Goal: Transaction & Acquisition: Purchase product/service

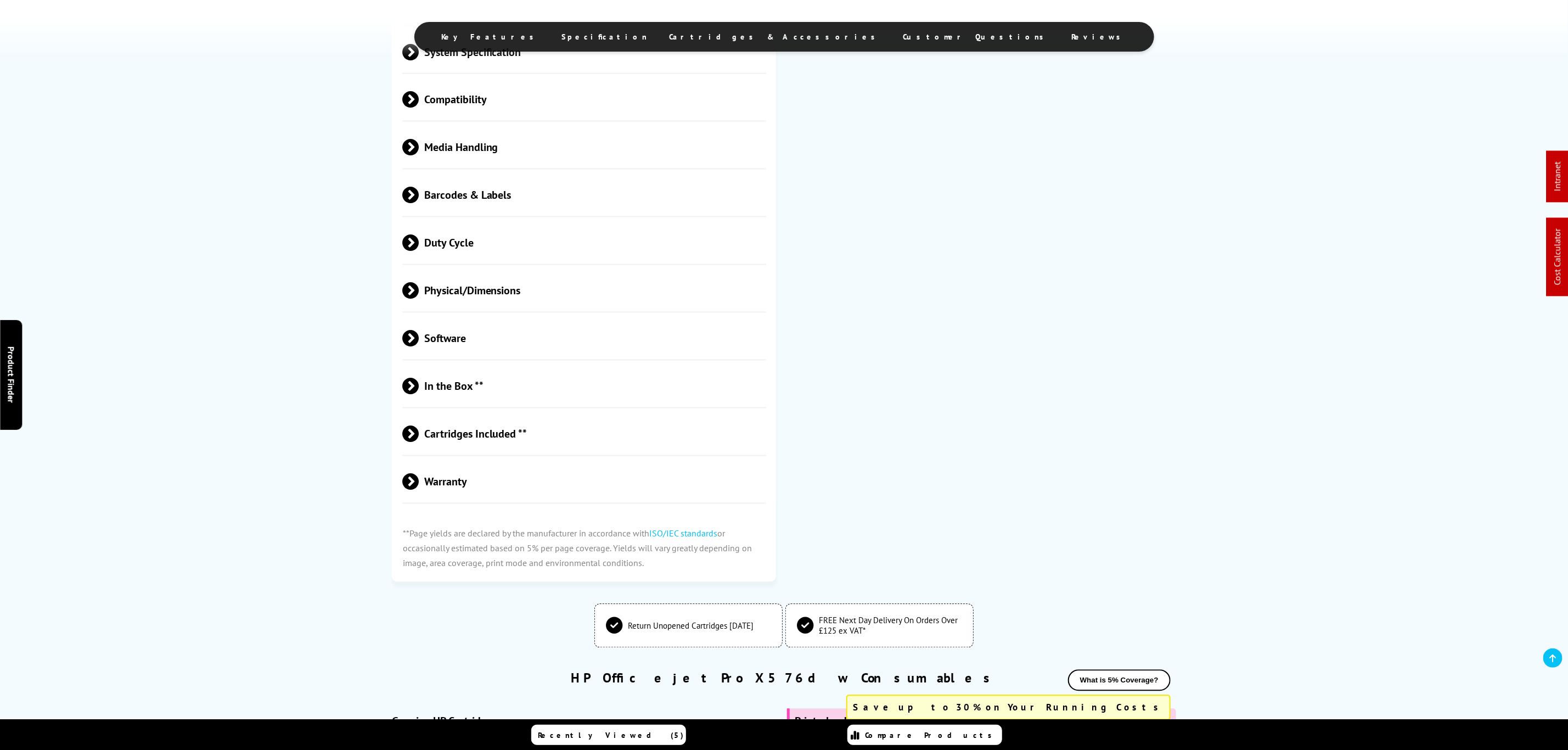
scroll to position [1232, 0]
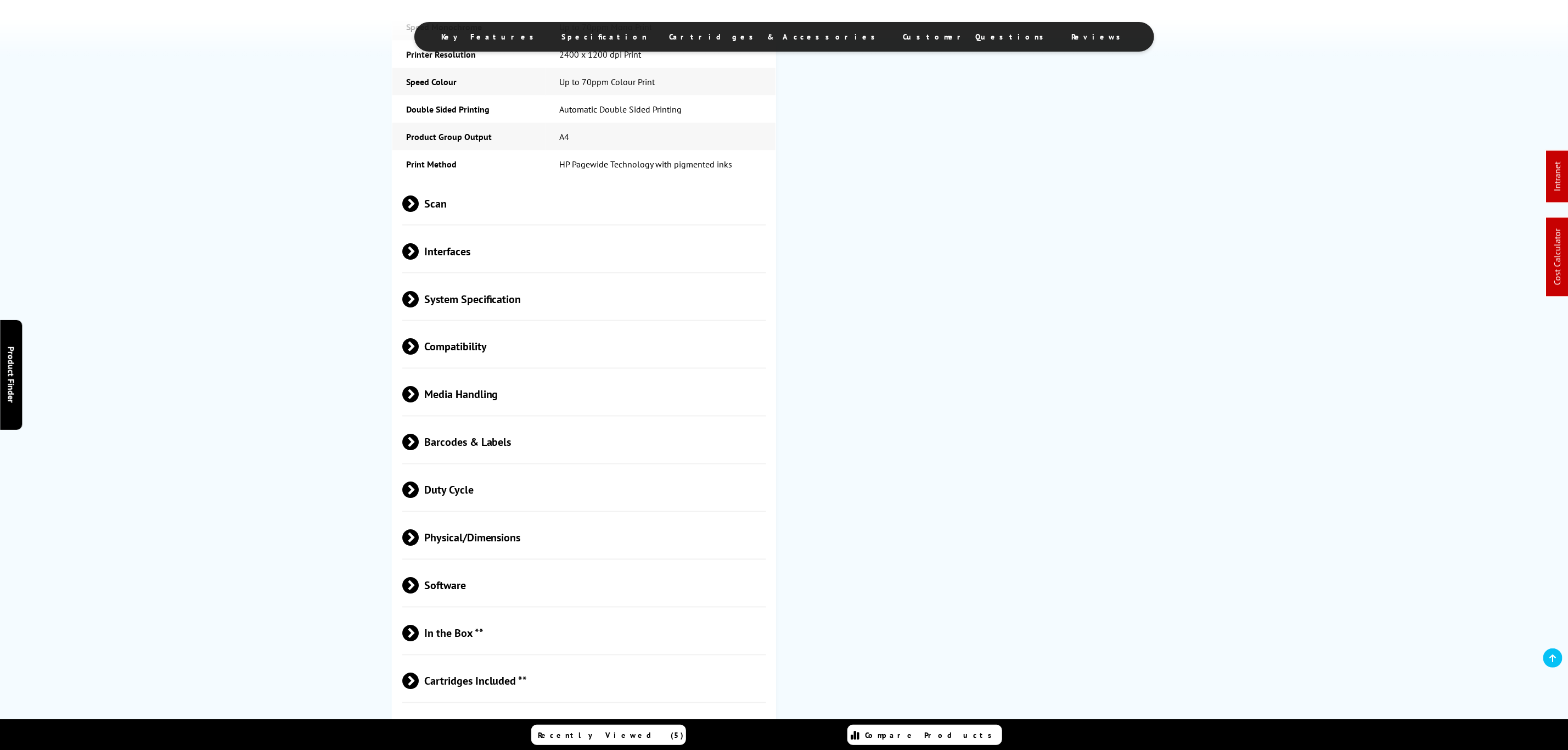
click at [468, 219] on span "Scan" at bounding box center [585, 204] width 364 height 41
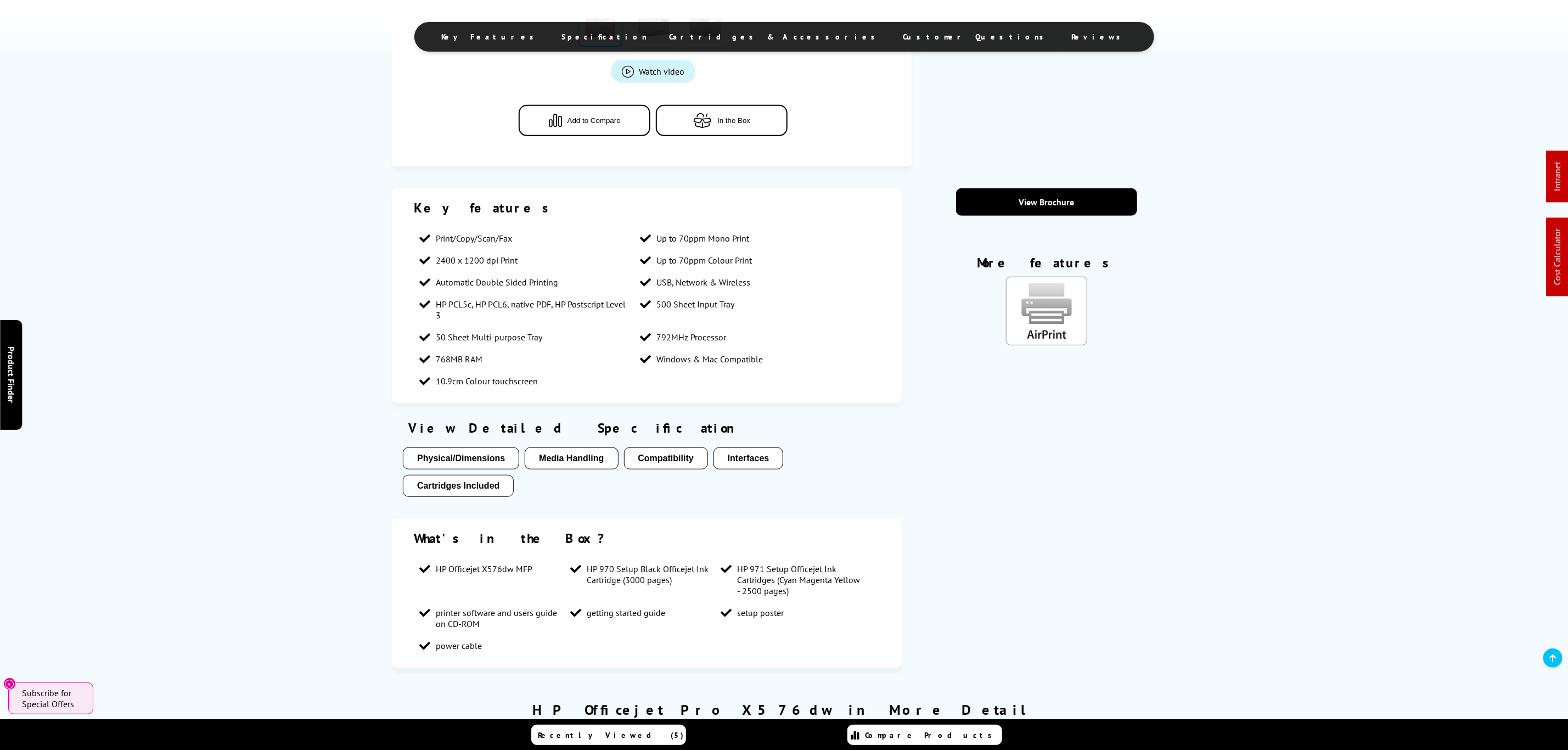
scroll to position [577, 0]
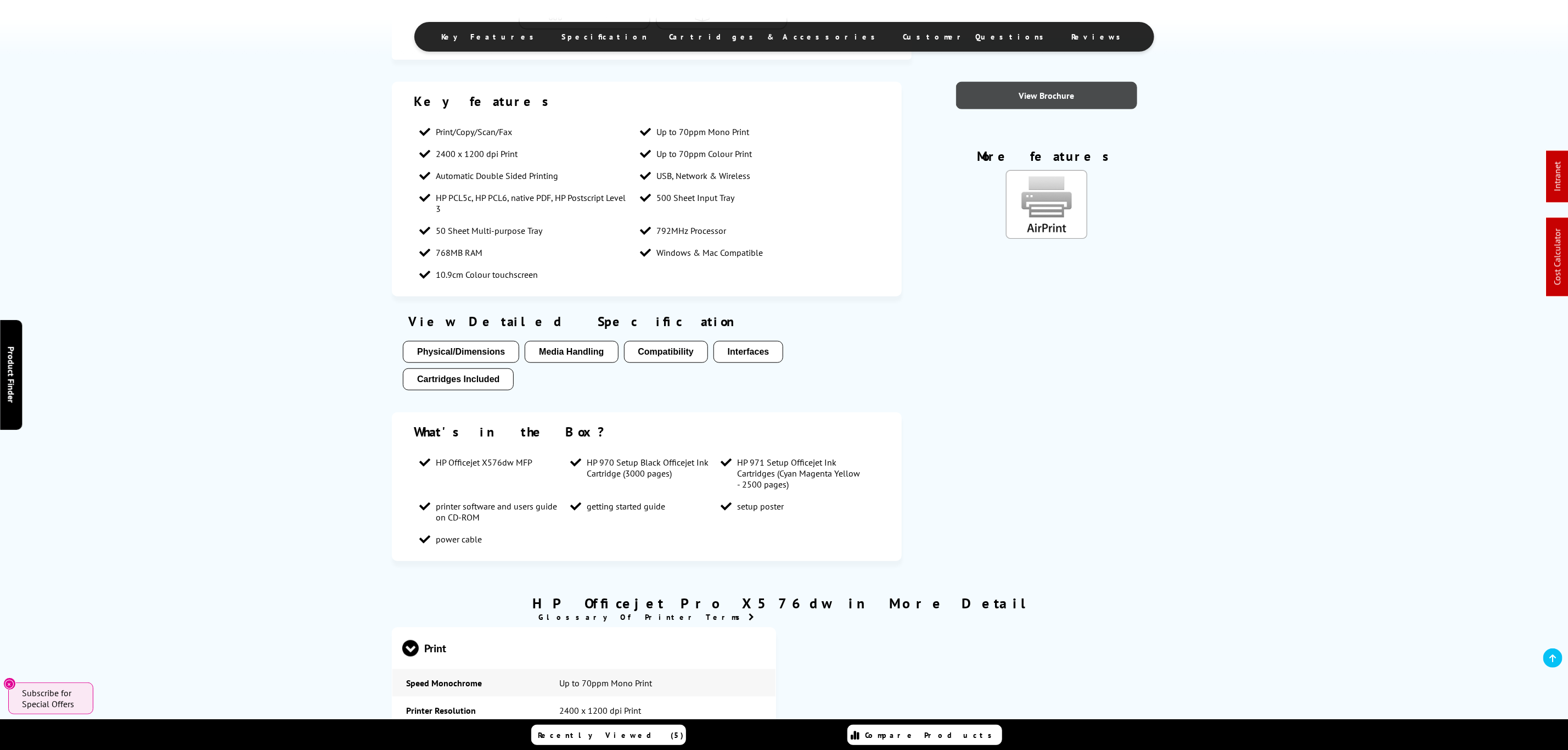
click at [1028, 99] on link "View Brochure" at bounding box center [1046, 95] width 181 height 27
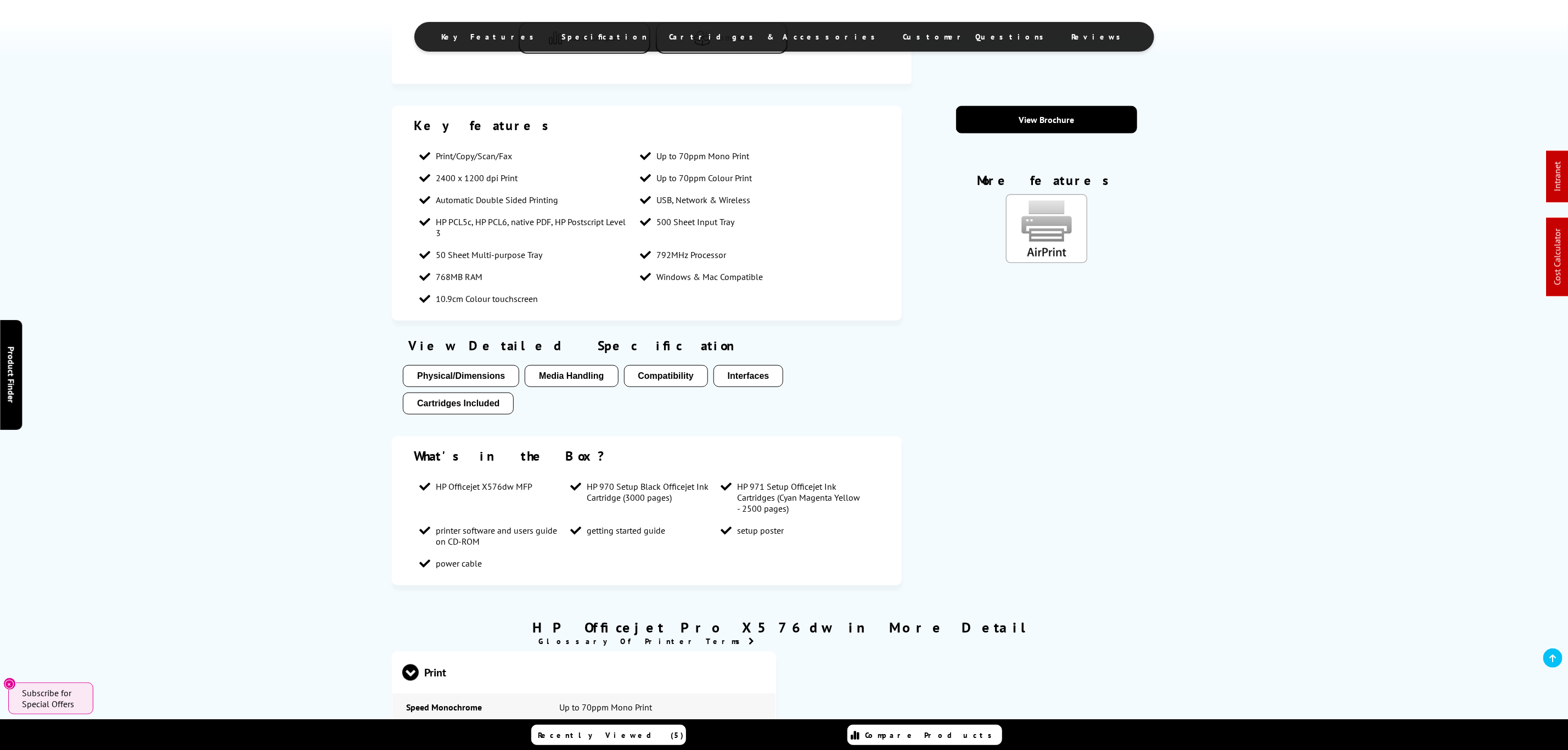
scroll to position [0, 0]
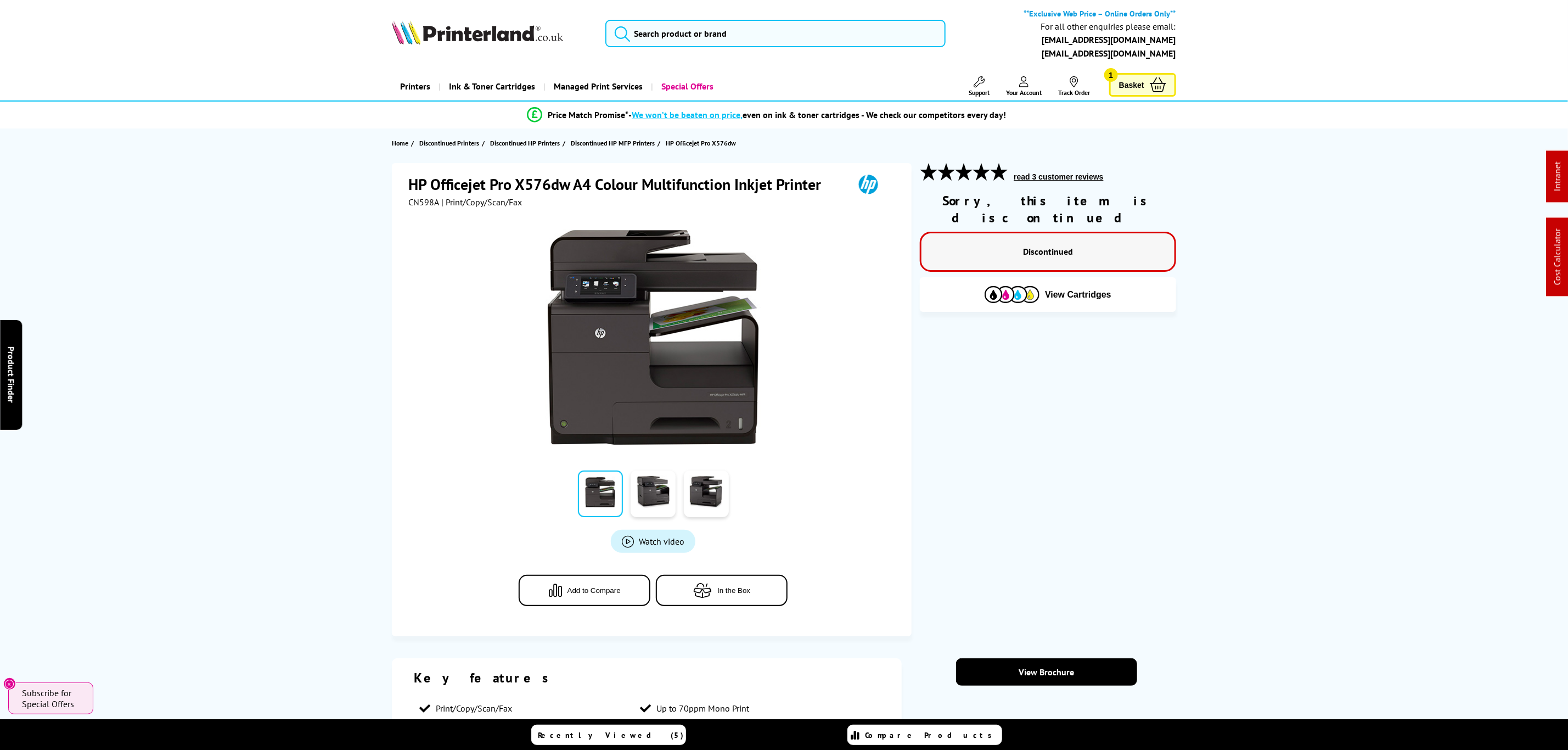
drag, startPoint x: 873, startPoint y: 405, endPoint x: 804, endPoint y: 20, distance: 391.1
click at [796, 32] on input "search" at bounding box center [775, 33] width 340 height 27
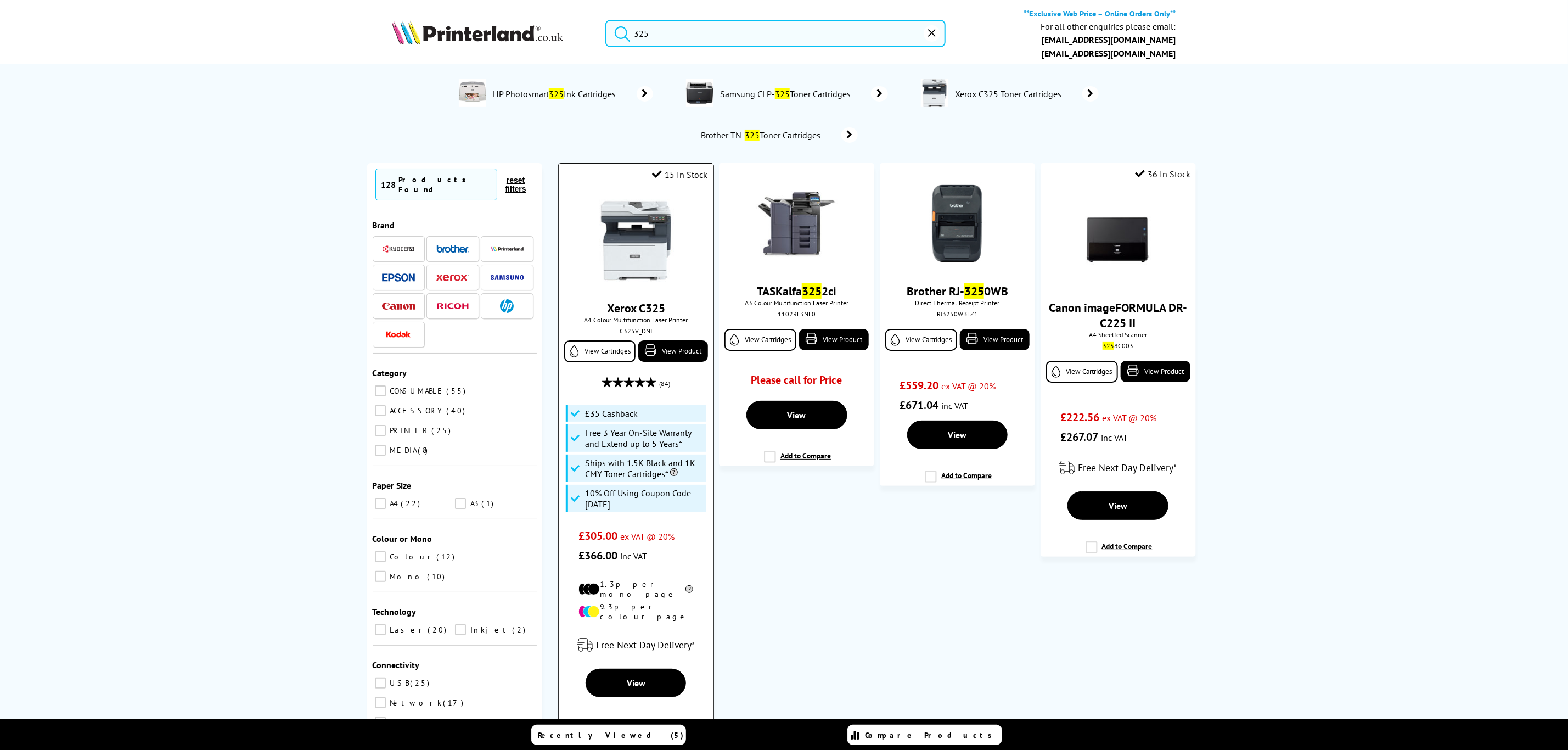
type input "325"
click at [651, 248] on img at bounding box center [636, 241] width 82 height 82
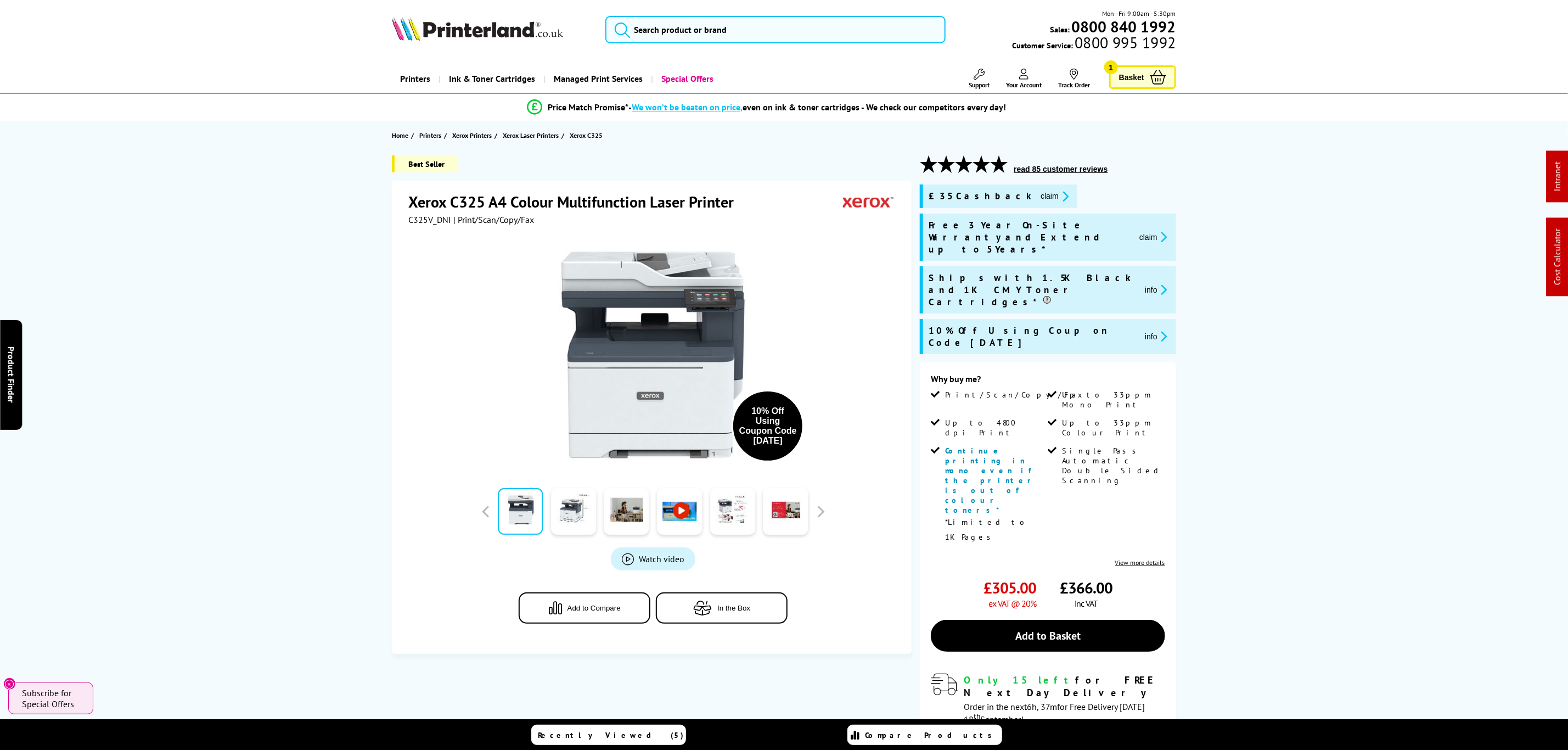
drag, startPoint x: 1220, startPoint y: 569, endPoint x: 1217, endPoint y: 321, distance: 248.0
drag, startPoint x: 1210, startPoint y: 520, endPoint x: 1204, endPoint y: 134, distance: 386.0
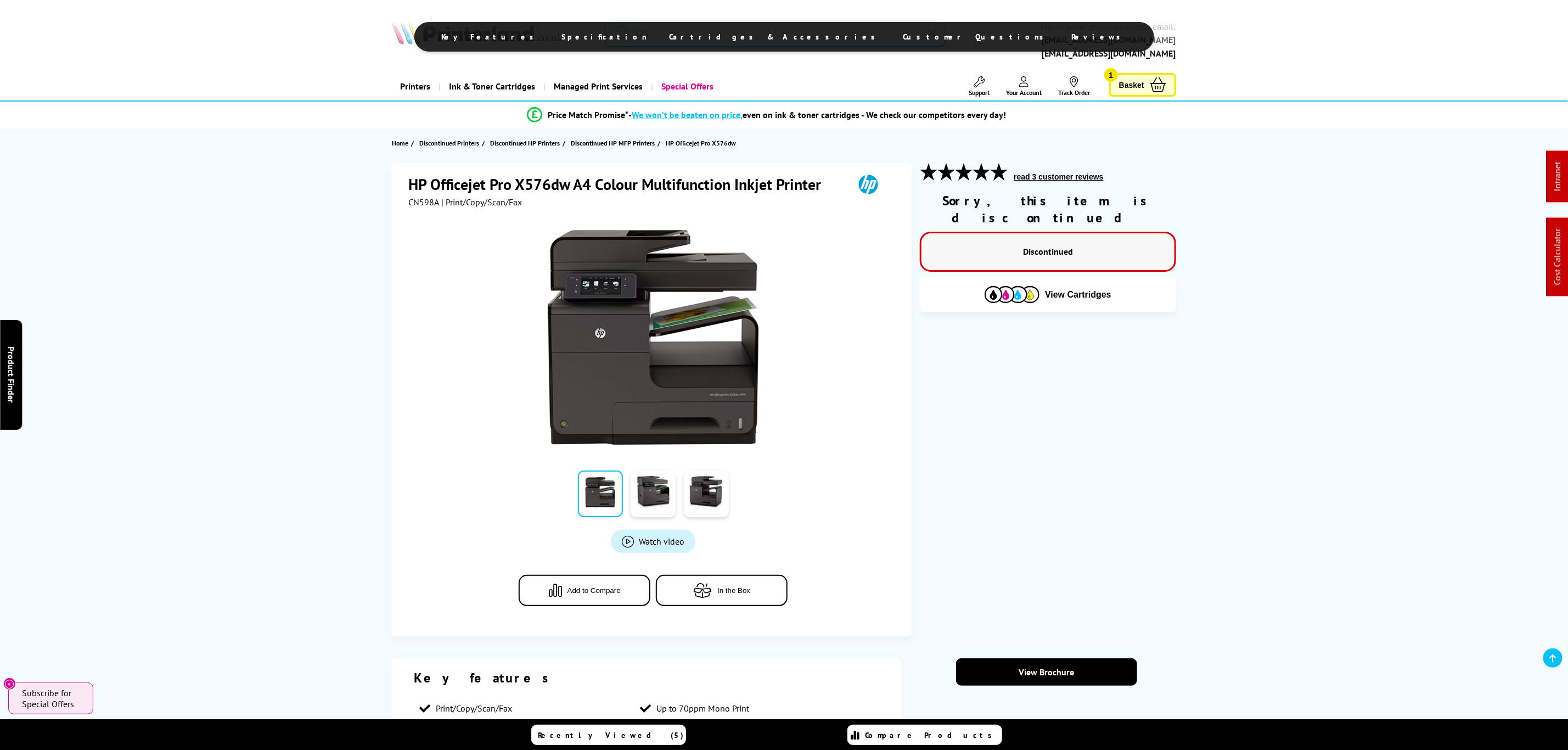
drag, startPoint x: 897, startPoint y: 435, endPoint x: 908, endPoint y: 65, distance: 370.2
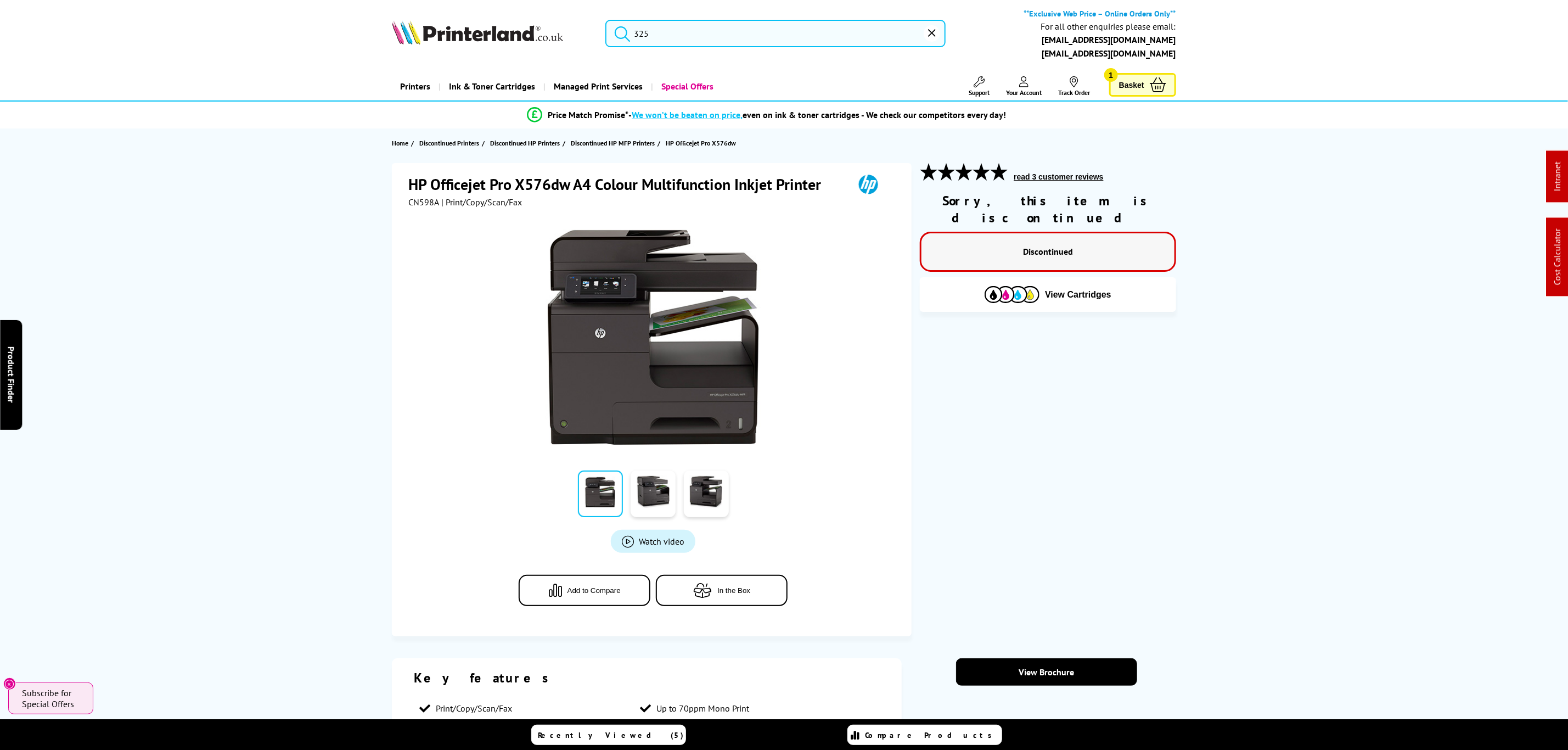
click at [866, 28] on input "325" at bounding box center [775, 33] width 340 height 27
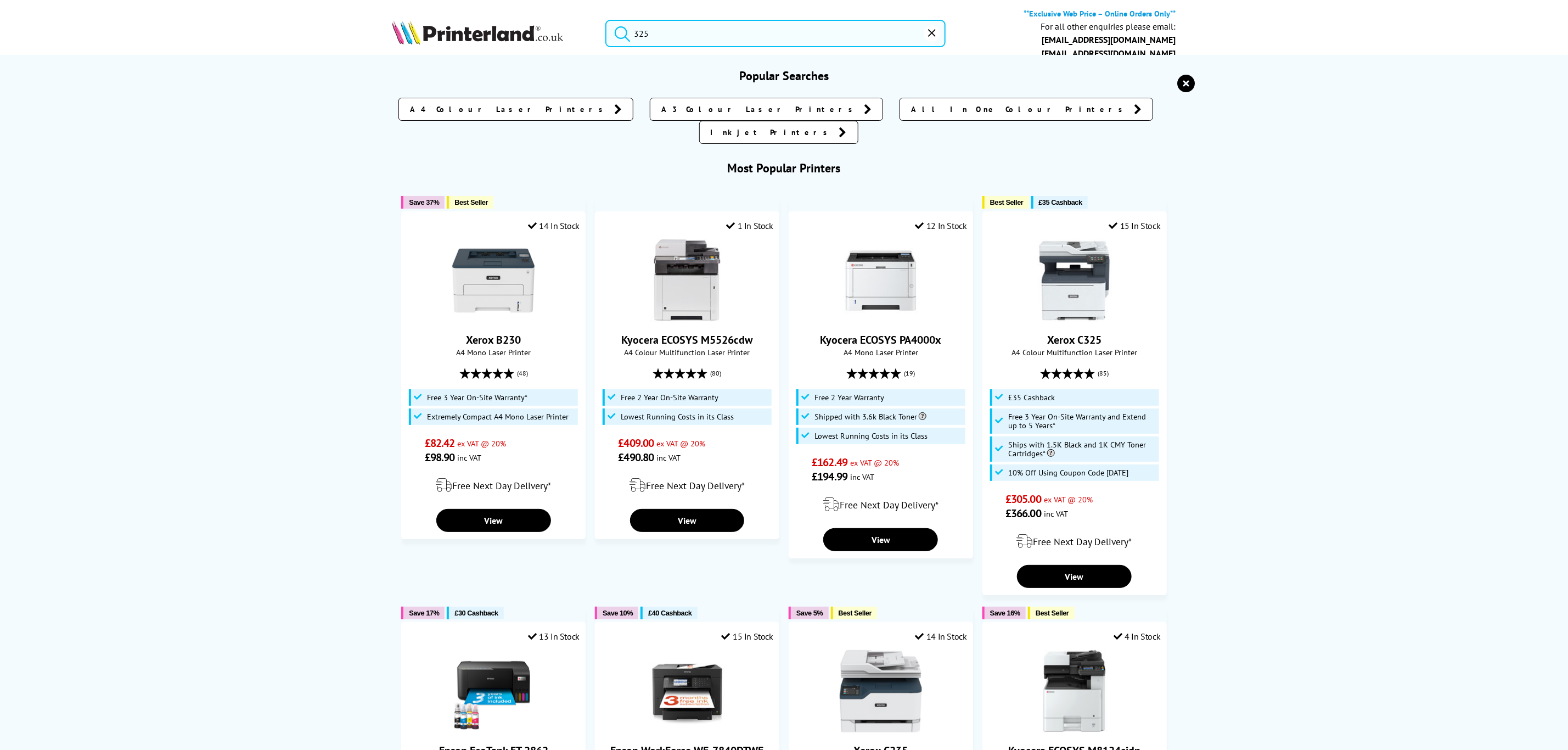
paste input "006R01826"
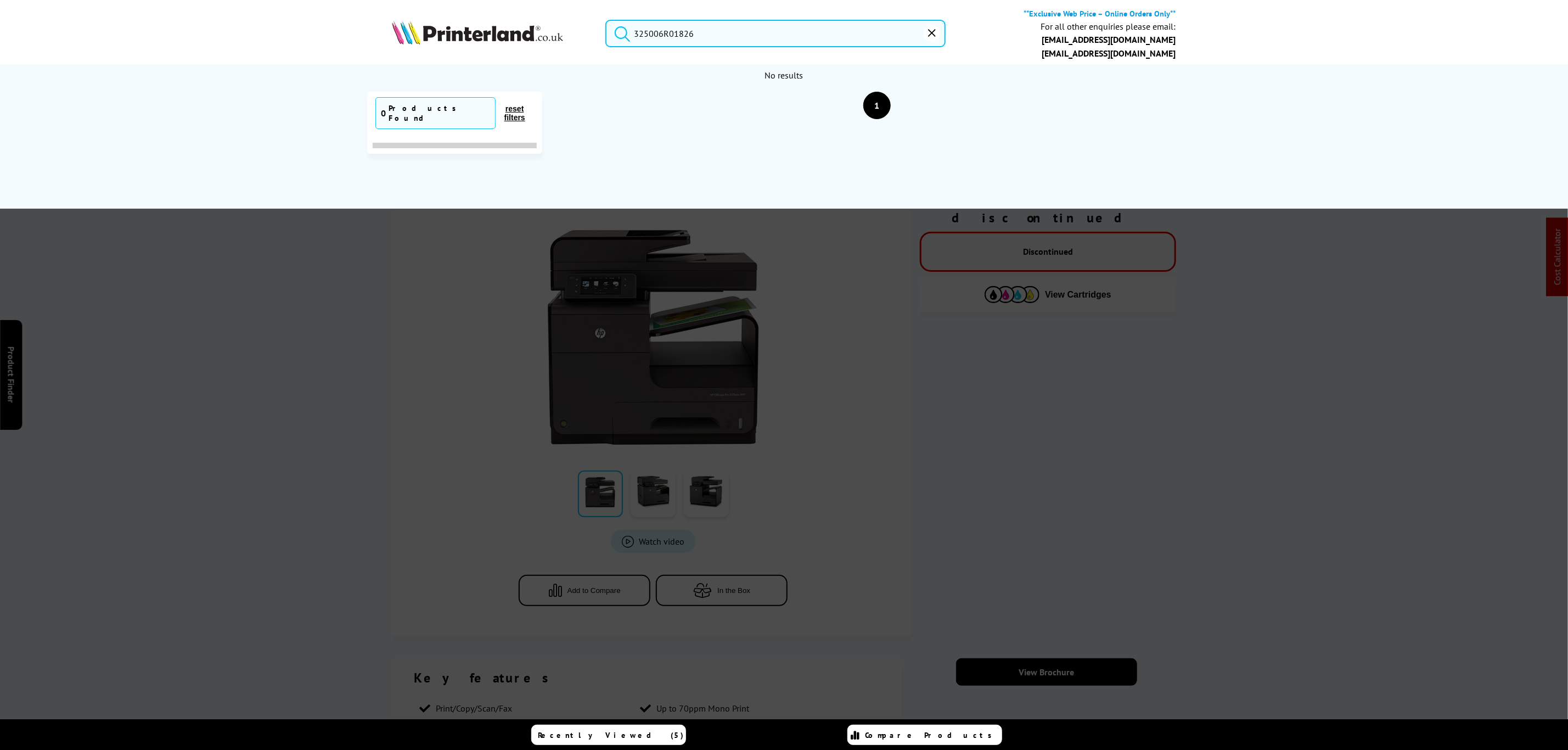
drag, startPoint x: 750, startPoint y: 40, endPoint x: 417, endPoint y: 61, distance: 333.7
click at [417, 61] on div "325006R01826 **Exclusive Web Price – Online Orders Only** For all other enquiri…" at bounding box center [784, 35] width 878 height 56
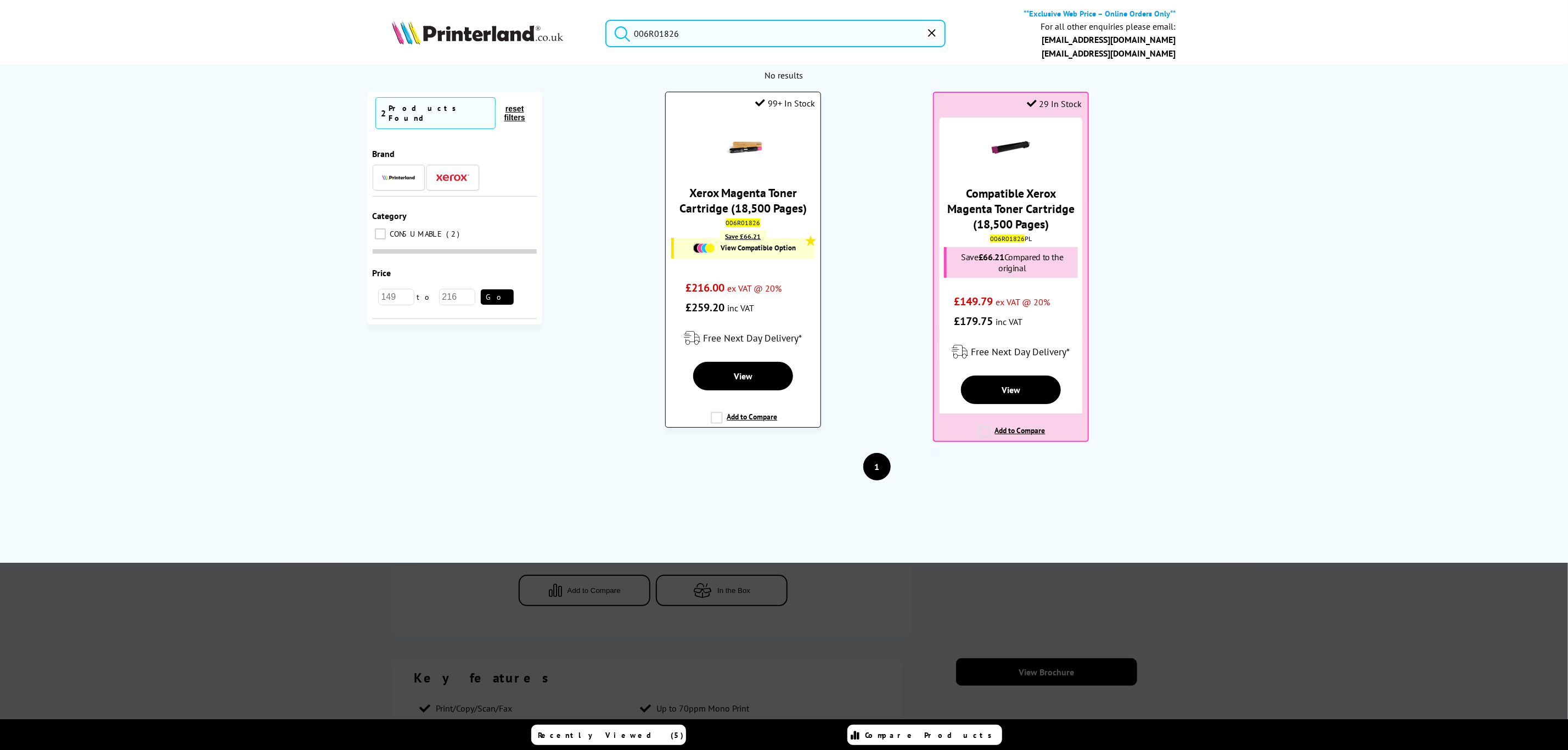
type input "006R01826"
click at [734, 173] on div "Xerox Magenta Toner Cartridge (18,500 Pages) 006R01826 Save £66.21 View Compati…" at bounding box center [743, 217] width 143 height 200
click at [743, 143] on img at bounding box center [743, 147] width 38 height 38
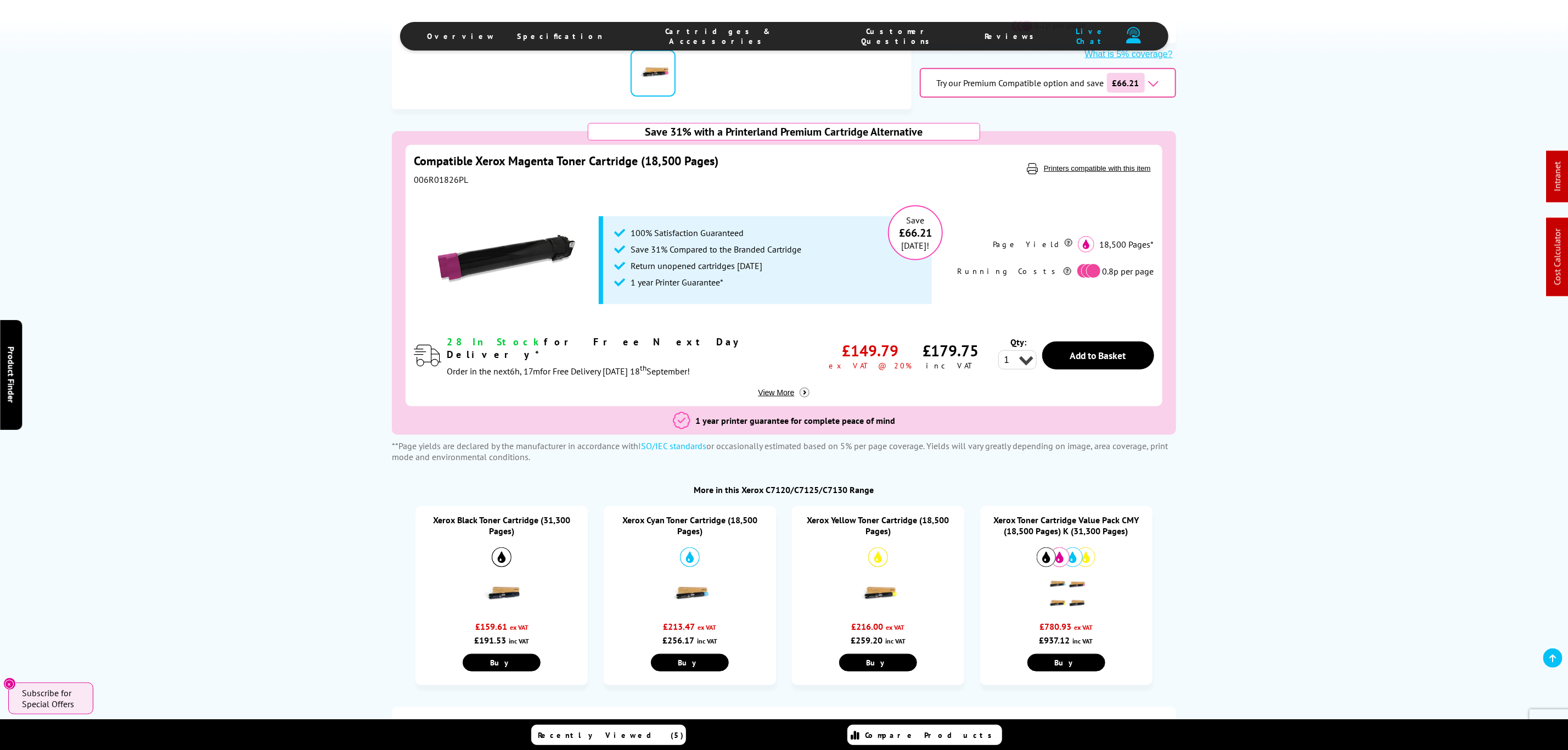
scroll to position [823, 0]
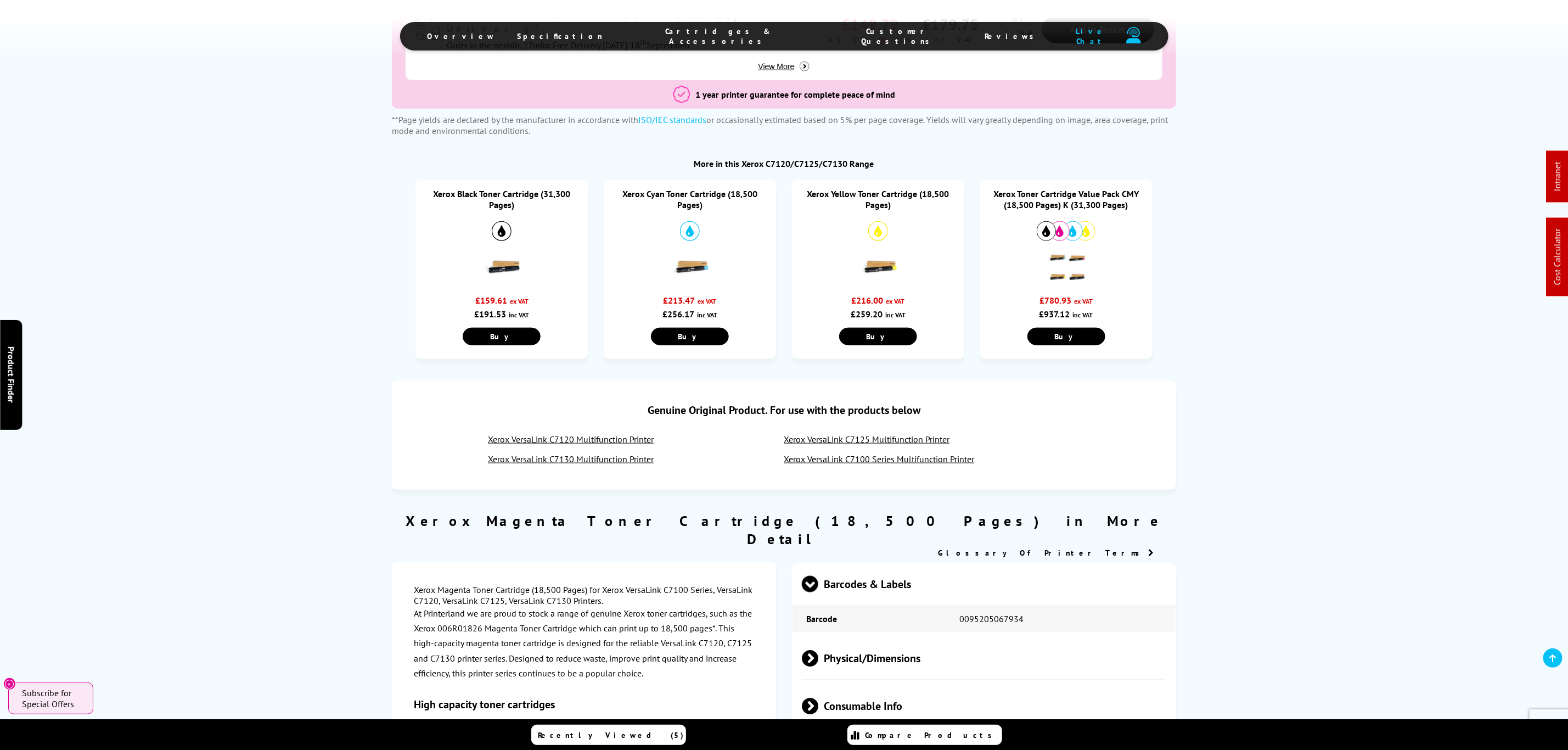
click at [888, 199] on link "Xerox Yellow Toner Cartridge (18,500 Pages)" at bounding box center [878, 199] width 142 height 22
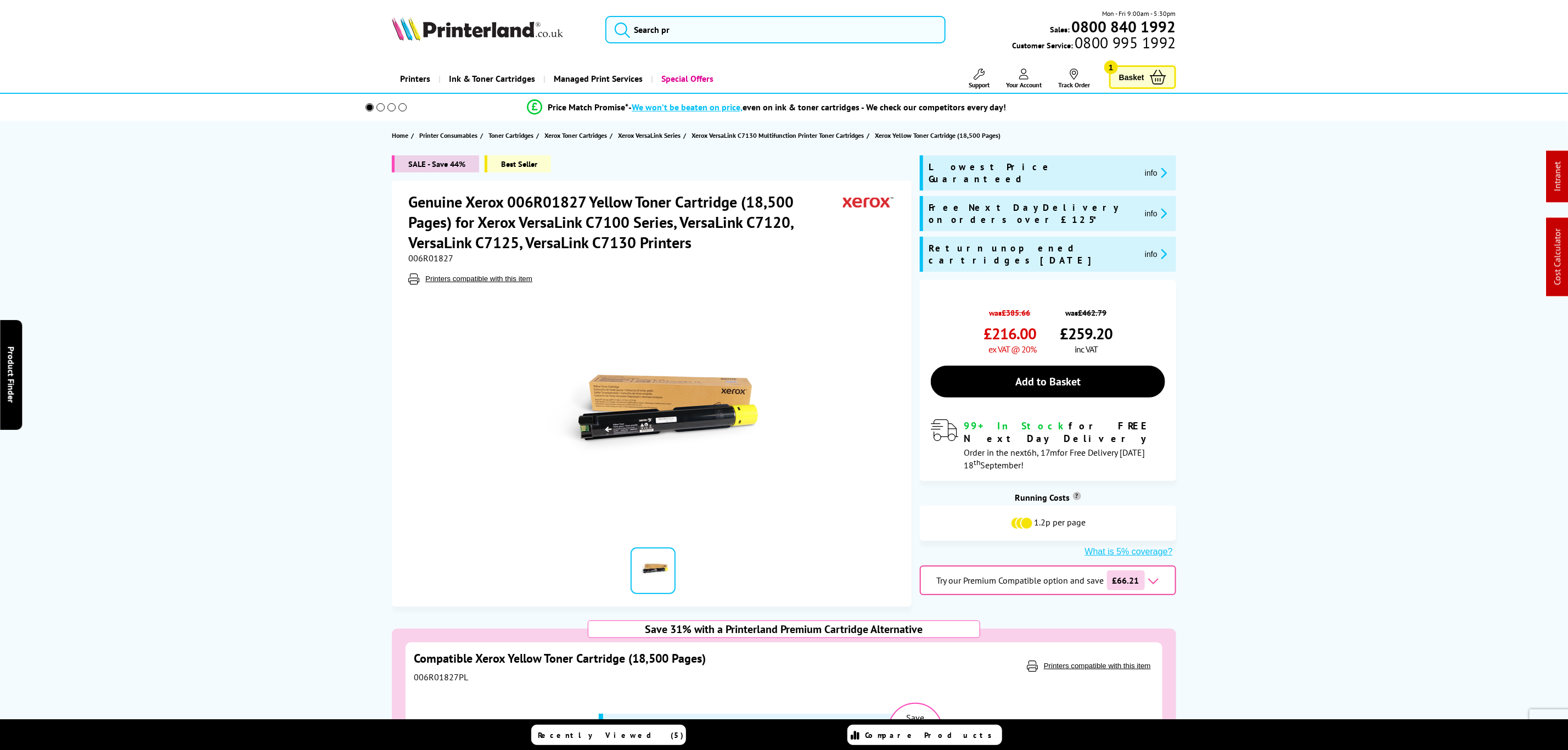
click at [433, 261] on span "006R01827" at bounding box center [431, 257] width 45 height 11
copy span "006R01827"
